Goal: Task Accomplishment & Management: Manage account settings

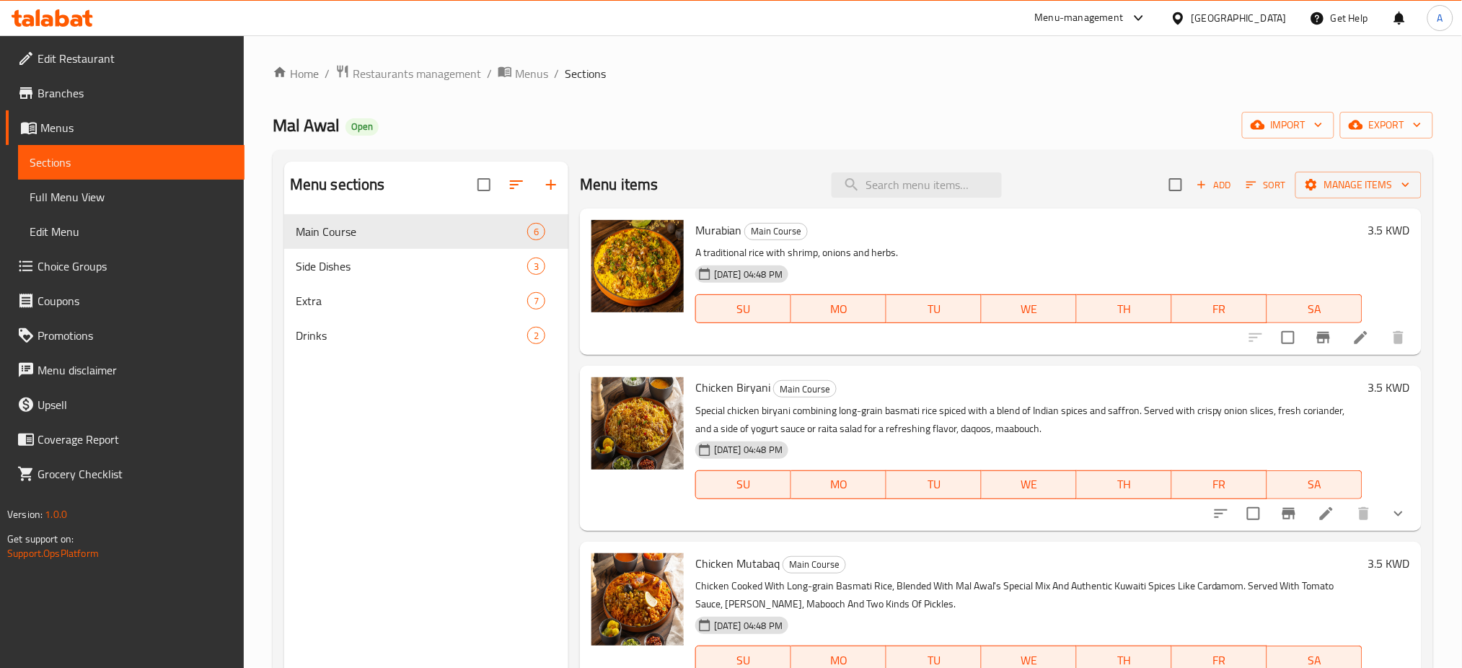
scroll to position [402, 0]
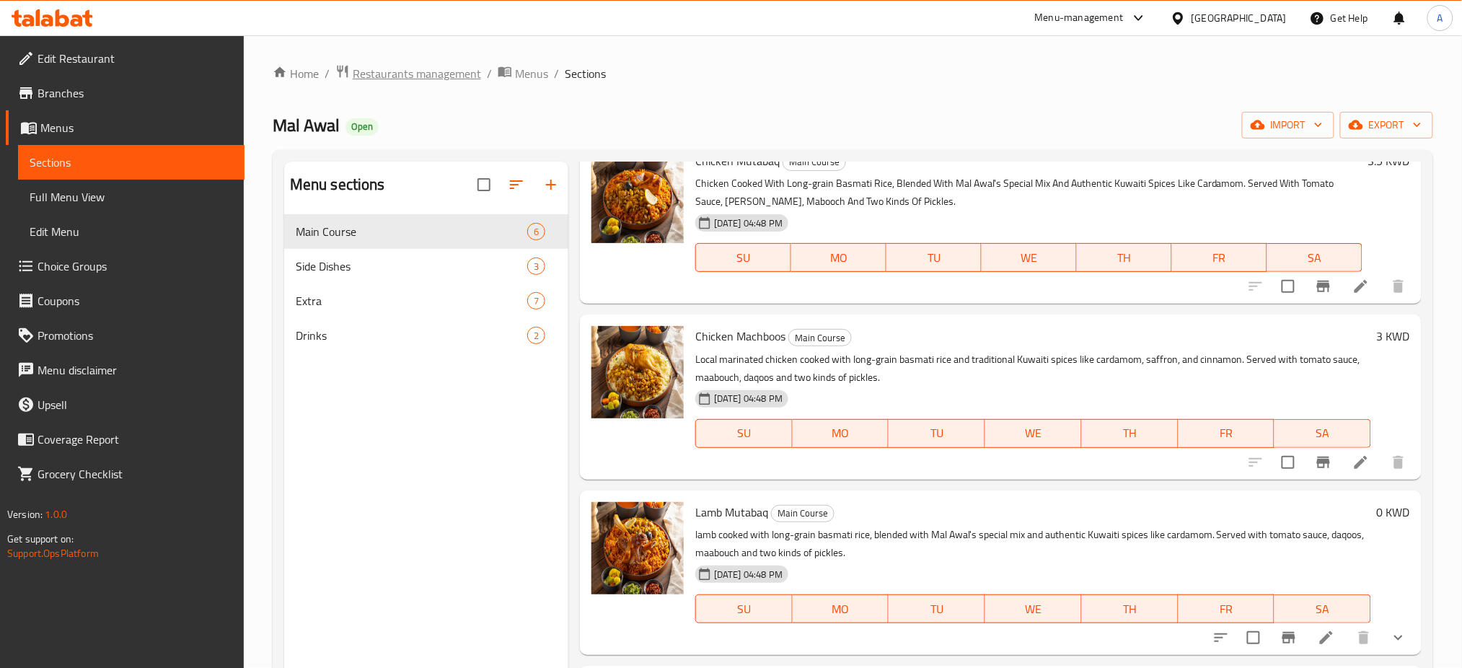
click at [428, 67] on span "Restaurants management" at bounding box center [417, 73] width 128 height 17
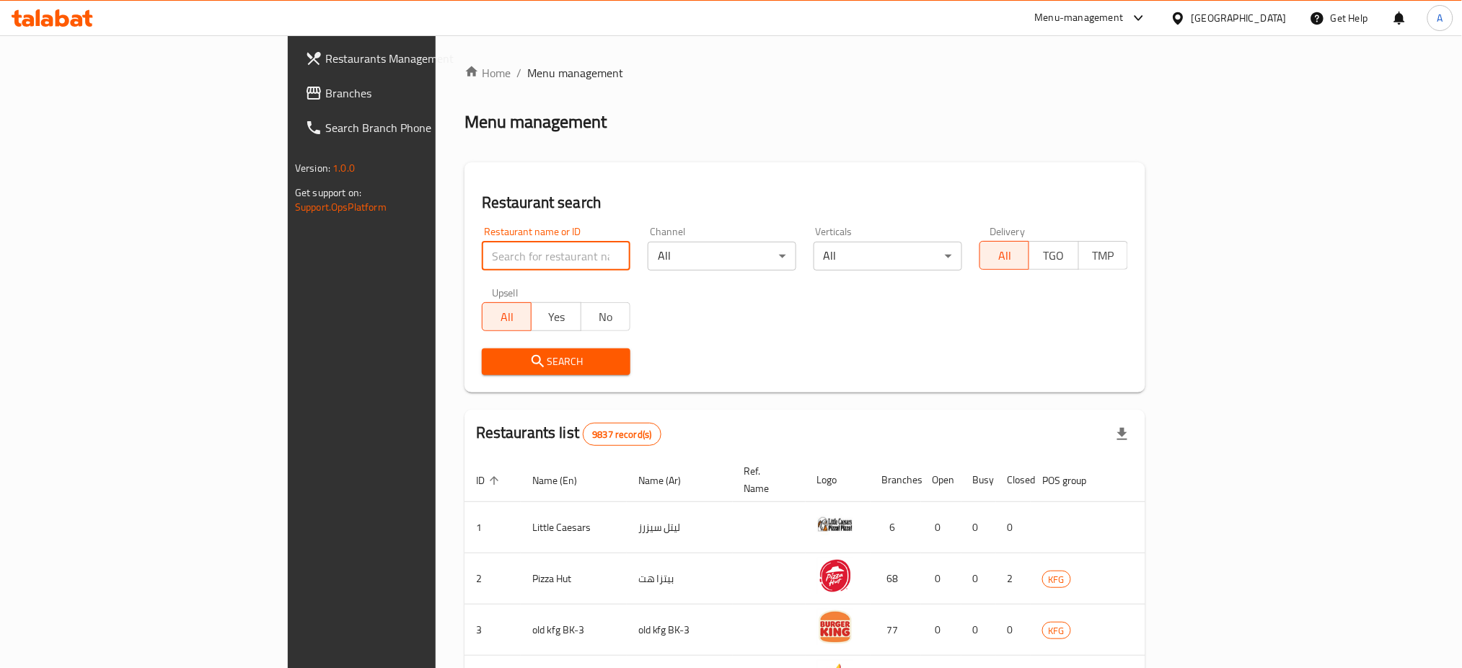
click at [482, 257] on input "search" at bounding box center [556, 256] width 149 height 29
paste input "[PERSON_NAME]"
type input "[PERSON_NAME]"
click at [493, 358] on span "Search" at bounding box center [555, 362] width 125 height 18
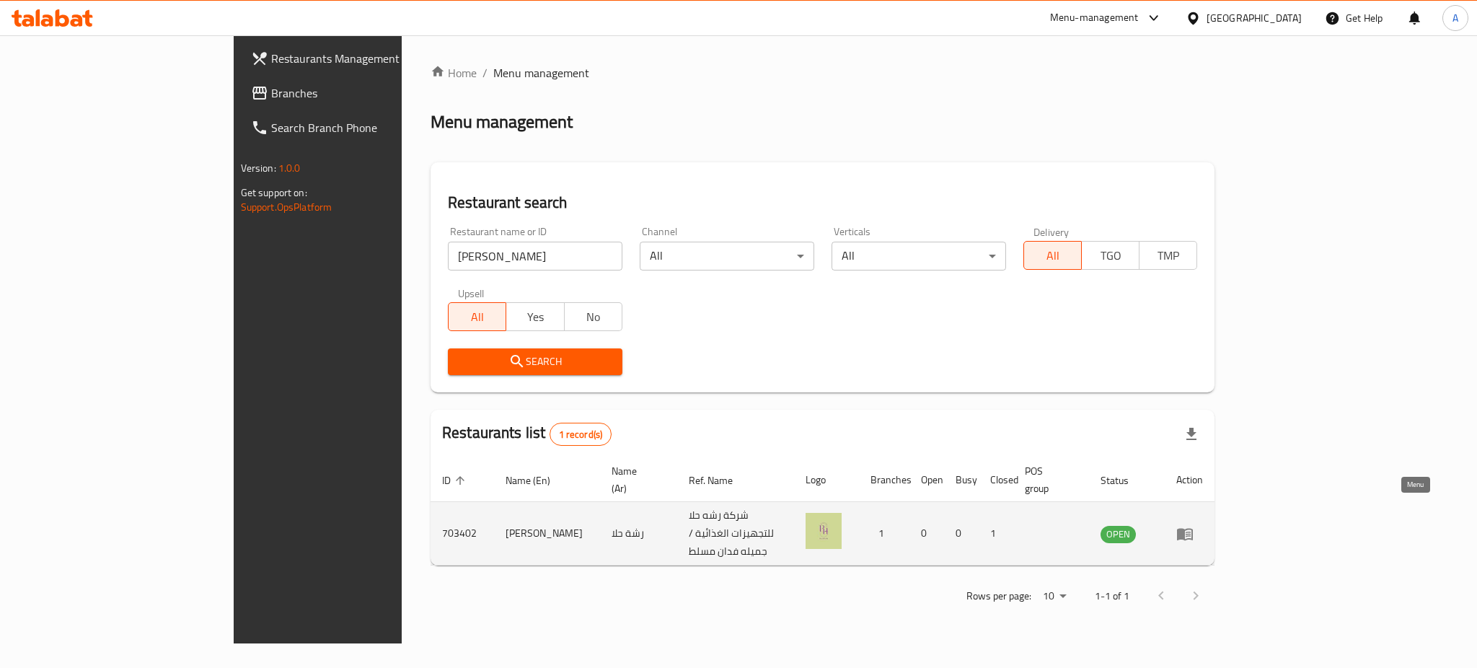
click at [1203, 525] on link "enhanced table" at bounding box center [1189, 533] width 27 height 17
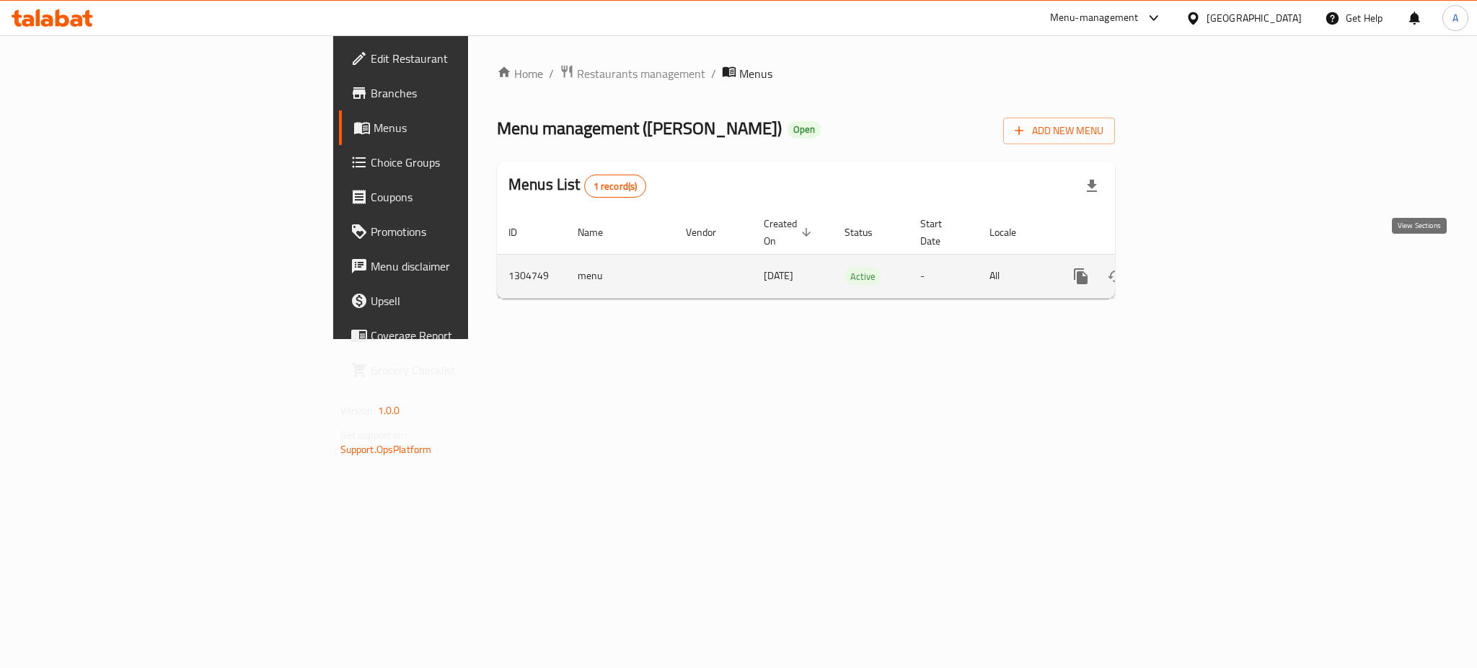
click at [1202, 270] on link "enhanced table" at bounding box center [1184, 276] width 35 height 35
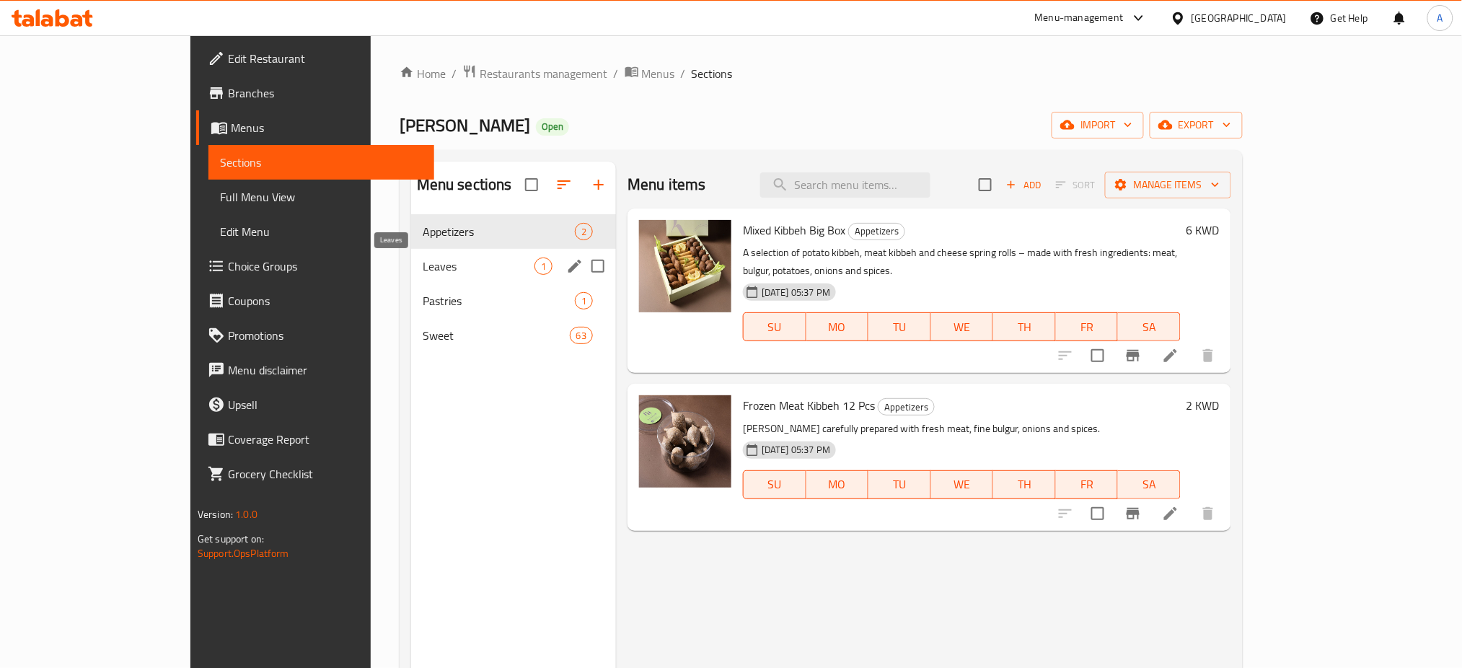
click at [429, 270] on span "Leaves" at bounding box center [479, 265] width 112 height 17
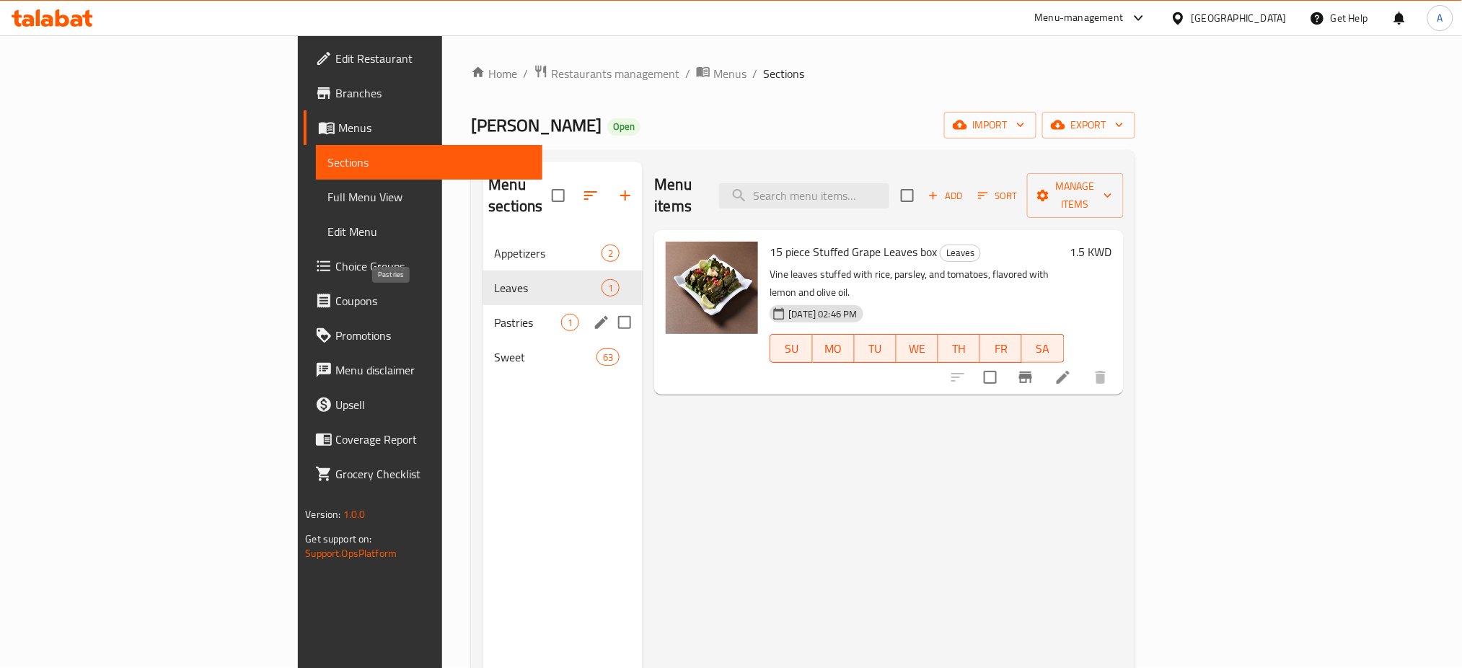
click at [494, 314] on span "Pastries" at bounding box center [527, 322] width 67 height 17
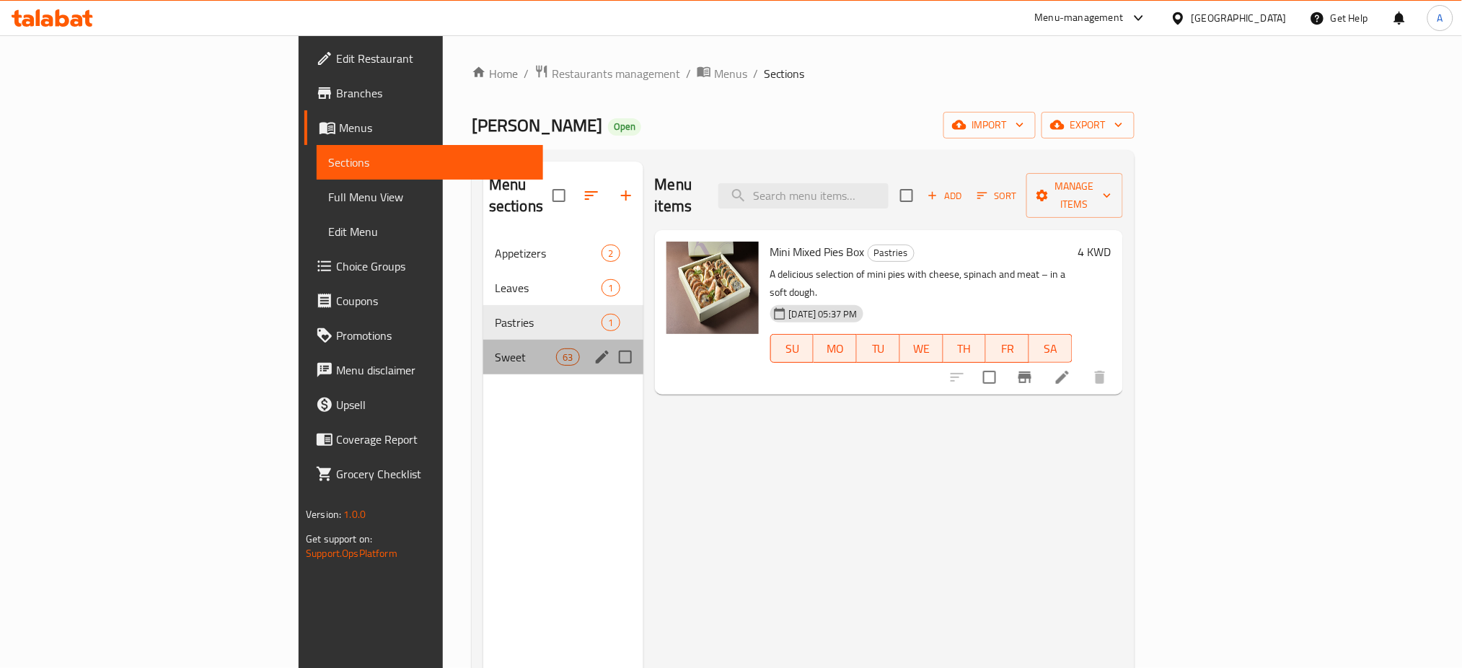
click at [483, 345] on div "Sweet 63" at bounding box center [563, 357] width 160 height 35
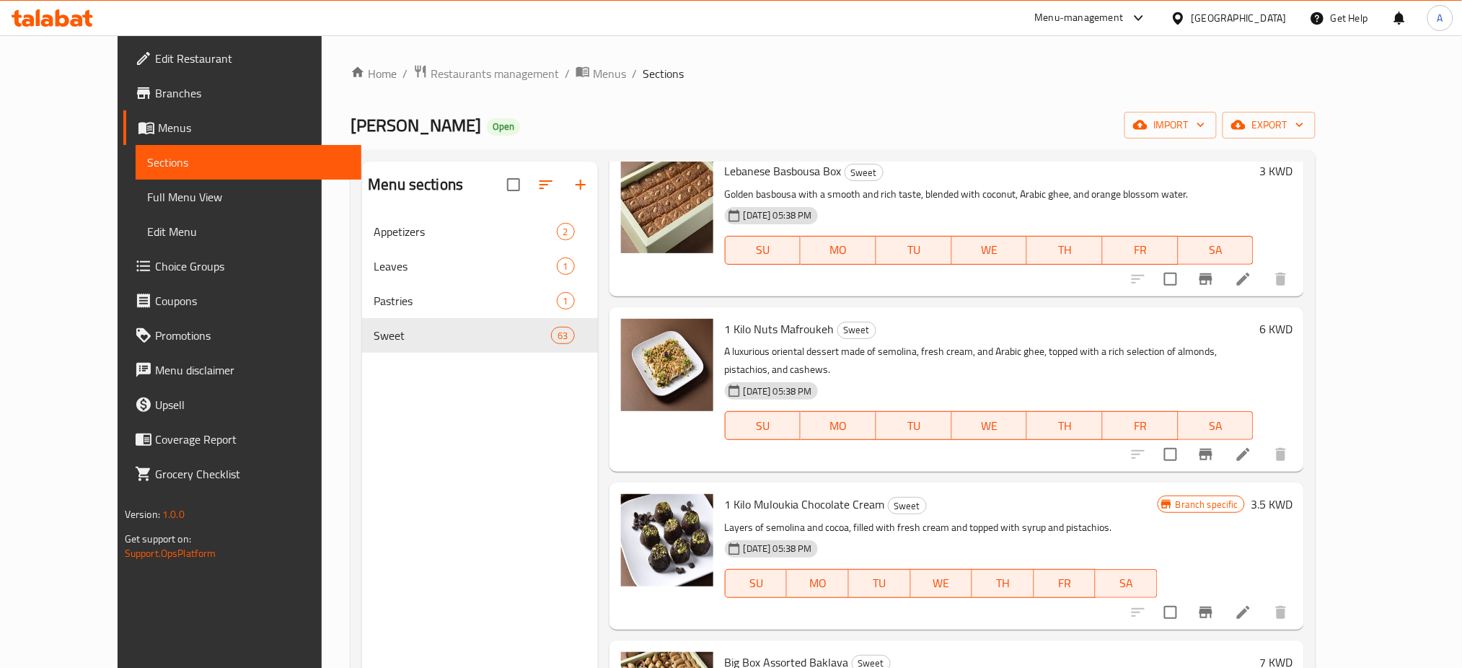
scroll to position [5960, 0]
